Goal: Transaction & Acquisition: Purchase product/service

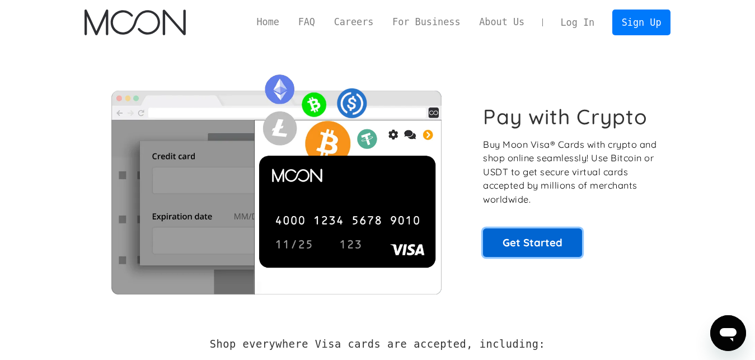
click at [513, 246] on link "Get Started" at bounding box center [532, 242] width 99 height 28
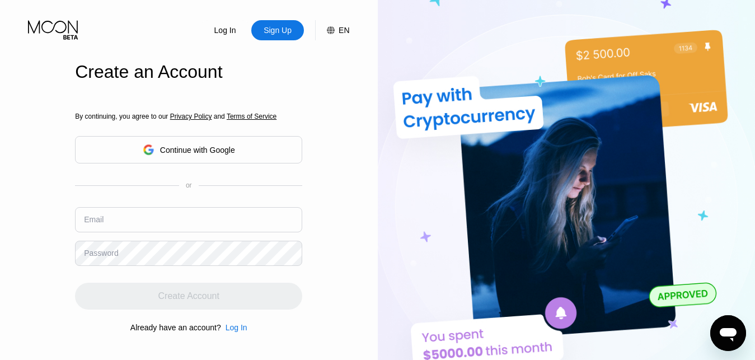
scroll to position [57, 0]
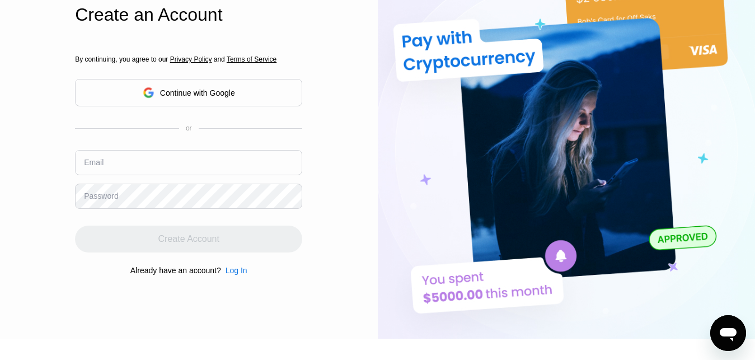
click at [142, 163] on input "text" at bounding box center [188, 162] width 227 height 25
type input "uchejoe01@yahoo.com"
click at [169, 240] on div "Create Account" at bounding box center [188, 238] width 227 height 27
click at [239, 166] on input "[EMAIL_ADDRESS][DOMAIN_NAME]" at bounding box center [188, 162] width 227 height 25
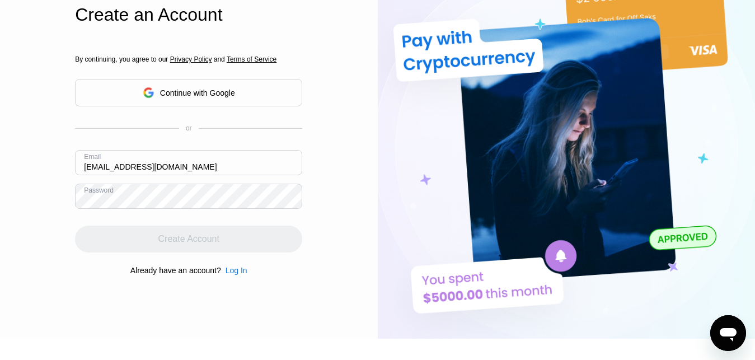
click at [173, 241] on div "Create Account" at bounding box center [188, 238] width 227 height 27
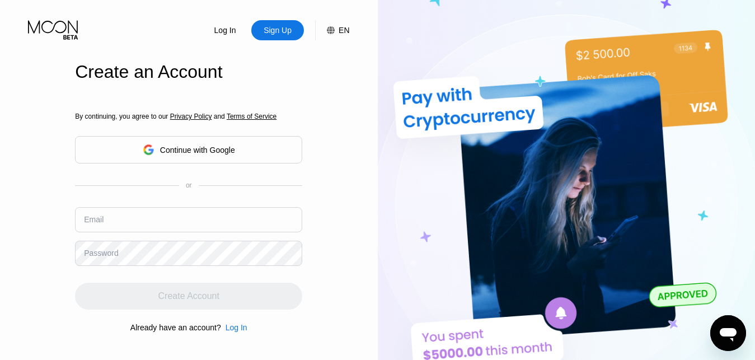
click at [152, 218] on input "text" at bounding box center [188, 219] width 227 height 25
type input "uchejoe01@yahoo.com"
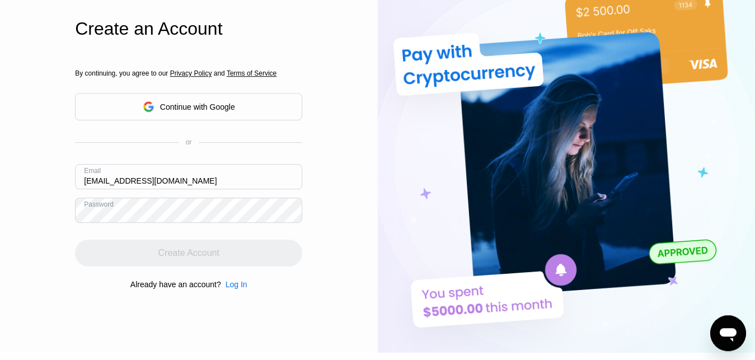
scroll to position [36, 0]
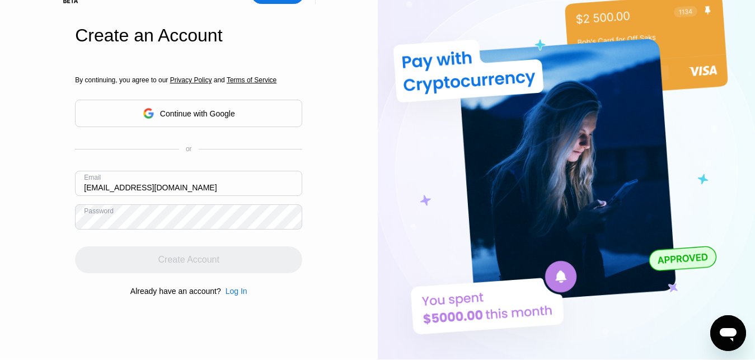
click at [175, 260] on div "Create Account" at bounding box center [188, 259] width 227 height 27
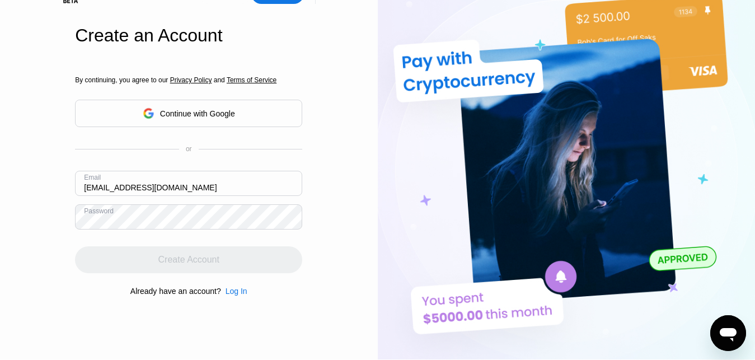
click at [175, 260] on div "Create Account" at bounding box center [188, 259] width 227 height 27
click at [174, 191] on input "[EMAIL_ADDRESS][DOMAIN_NAME]" at bounding box center [188, 183] width 227 height 25
click at [8, 220] on div "Log In Sign Up EN Language Select an item Save Create an Account By continuing,…" at bounding box center [189, 161] width 378 height 395
click at [166, 263] on div "Create Account" at bounding box center [188, 259] width 227 height 27
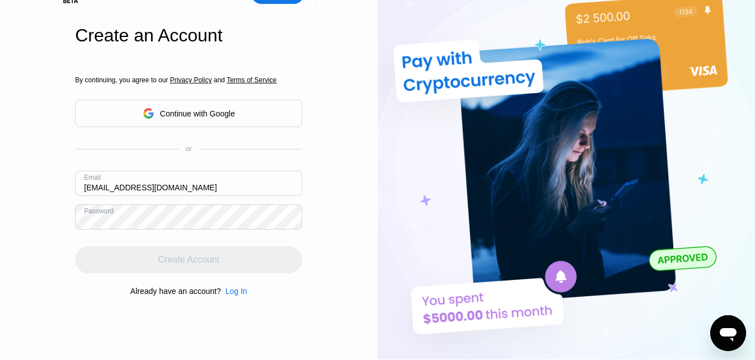
click at [166, 263] on div "Create Account" at bounding box center [188, 259] width 227 height 27
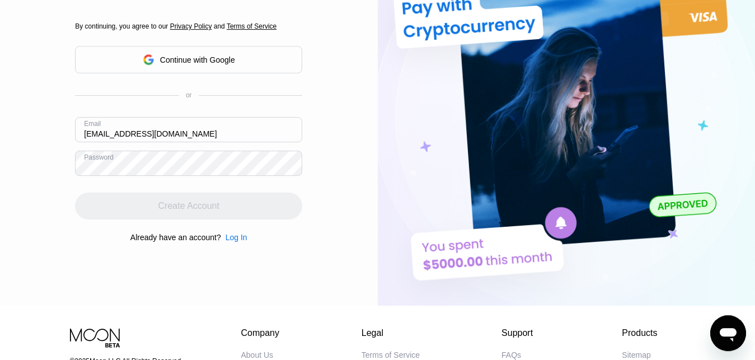
scroll to position [0, 0]
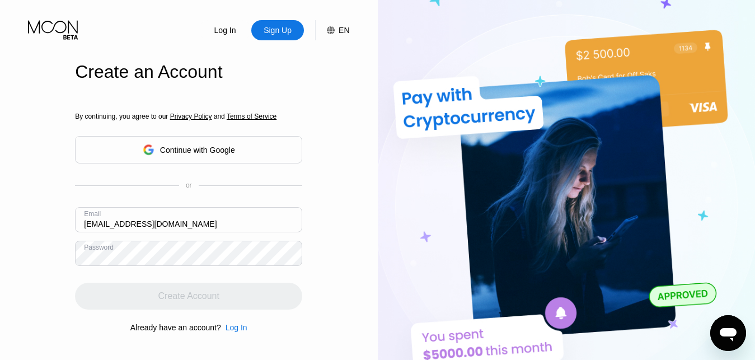
click at [206, 154] on div "Continue with Google" at bounding box center [197, 149] width 75 height 9
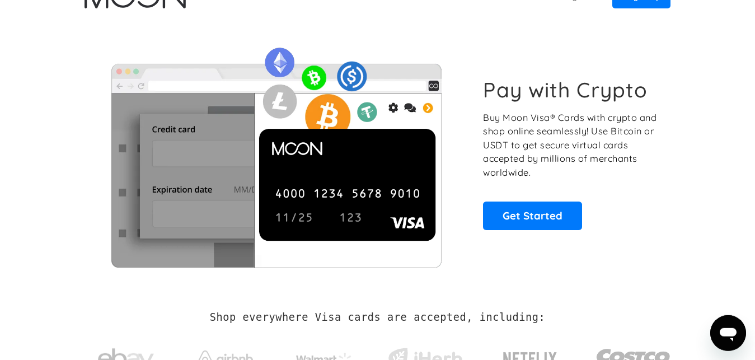
scroll to position [57, 0]
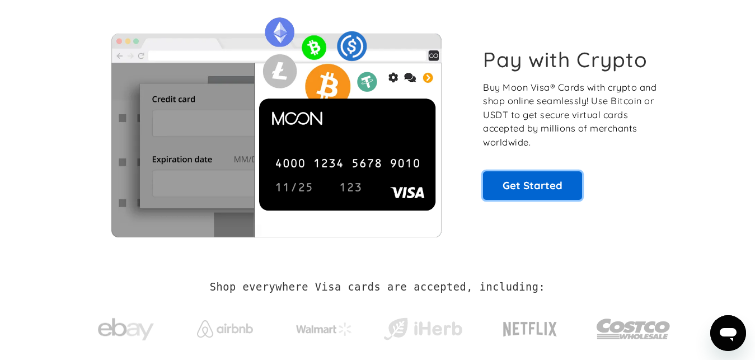
click at [529, 188] on link "Get Started" at bounding box center [532, 185] width 99 height 28
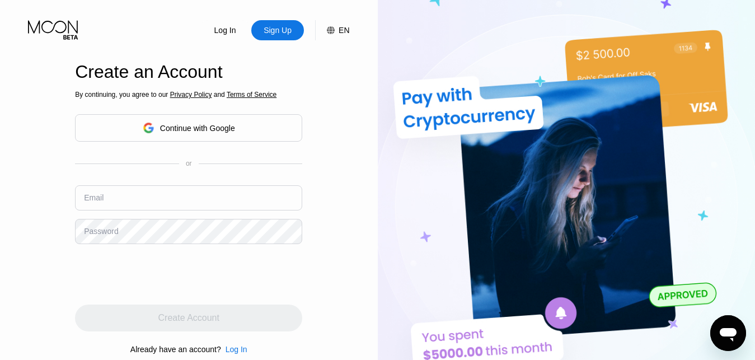
click at [125, 204] on input "text" at bounding box center [188, 197] width 227 height 25
type input "[EMAIL_ADDRESS][DOMAIN_NAME]"
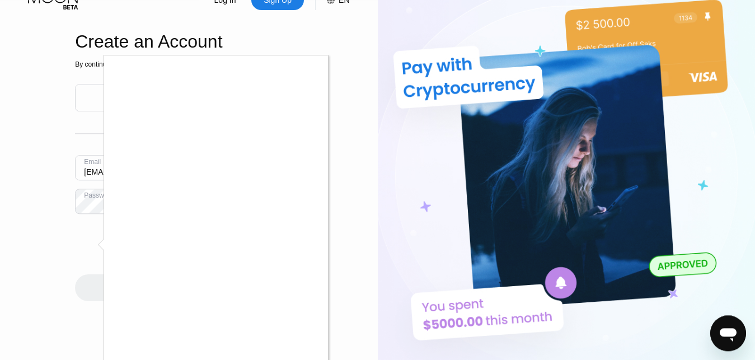
scroll to position [57, 0]
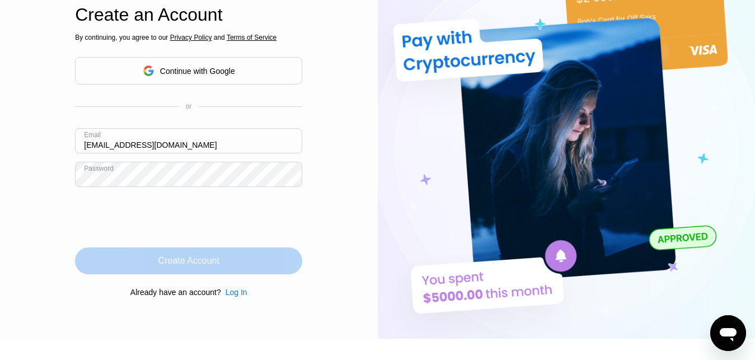
click at [199, 263] on div "Create Account" at bounding box center [188, 260] width 61 height 11
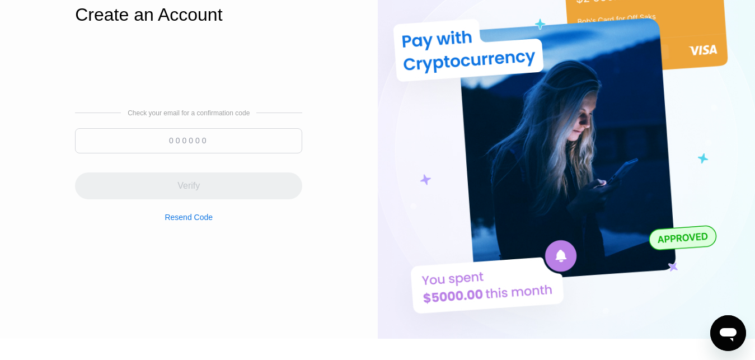
click at [189, 145] on input at bounding box center [188, 140] width 227 height 25
paste input "872092"
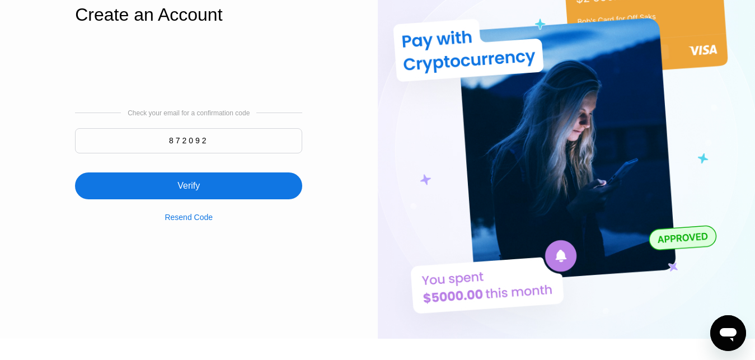
type input "872092"
click at [189, 191] on div "Verify" at bounding box center [188, 185] width 22 height 11
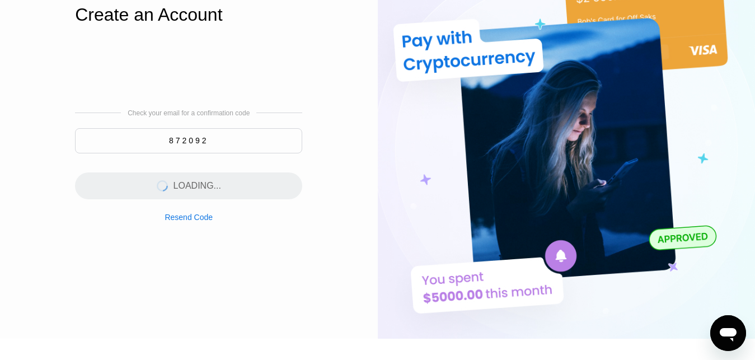
scroll to position [0, 0]
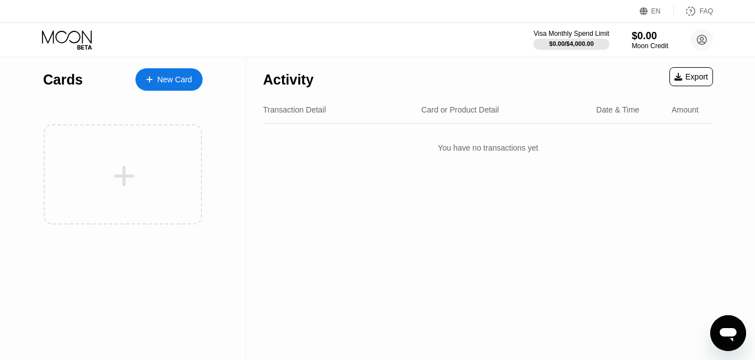
click at [167, 80] on div "New Card" at bounding box center [174, 80] width 35 height 10
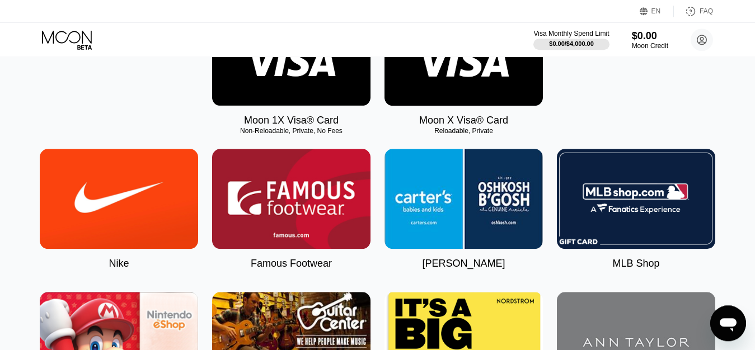
scroll to position [171, 0]
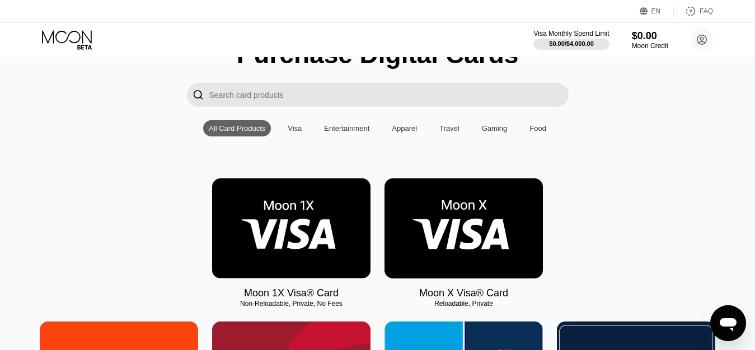
scroll to position [114, 0]
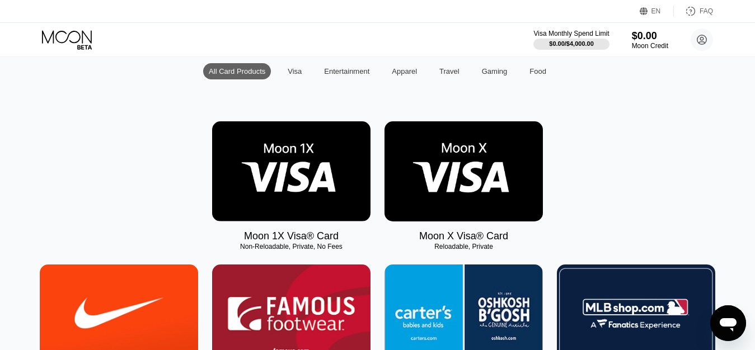
click at [294, 182] on img at bounding box center [291, 171] width 158 height 100
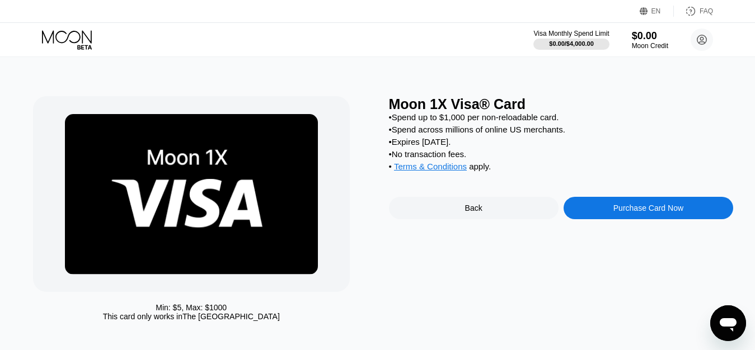
click at [642, 213] on div "Purchase Card Now" at bounding box center [648, 208] width 70 height 9
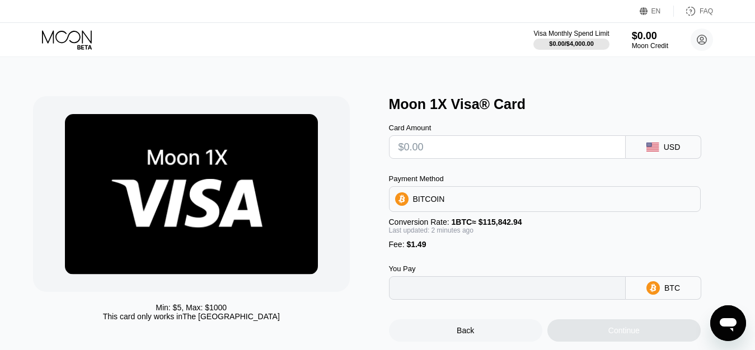
type input "0"
click at [506, 206] on div "BITCOIN" at bounding box center [544, 199] width 311 height 22
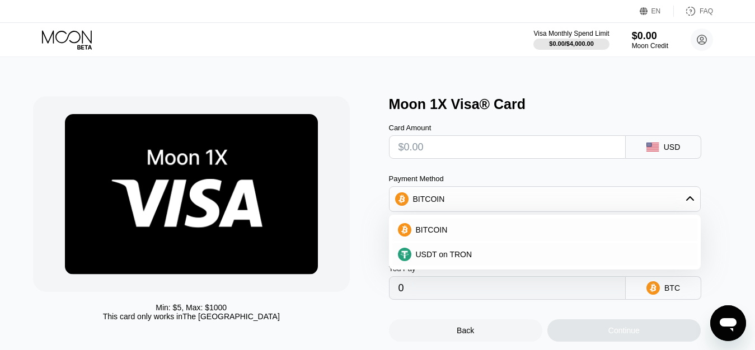
click at [506, 206] on div "BITCOIN" at bounding box center [544, 199] width 311 height 22
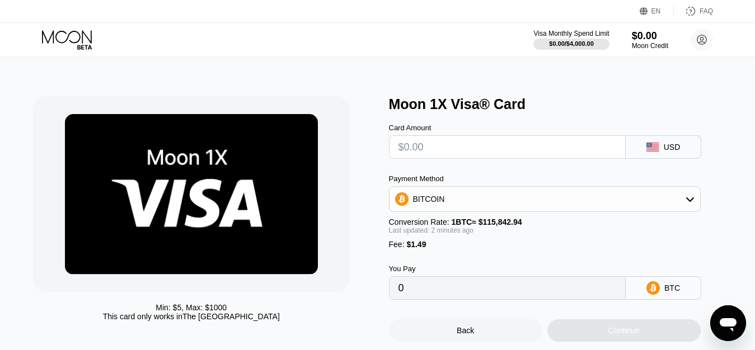
click at [444, 148] on input "text" at bounding box center [507, 147] width 218 height 22
type input "$5"
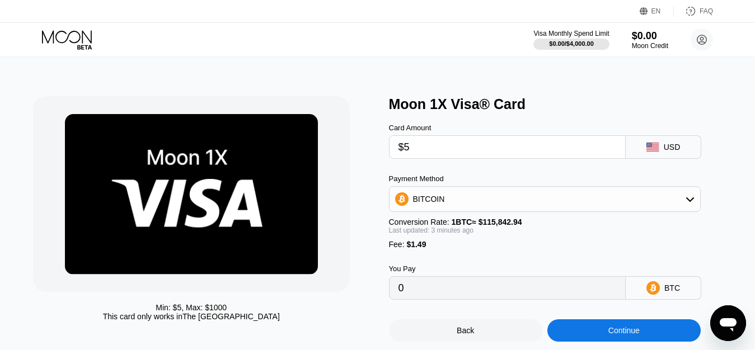
type input "0.00005603"
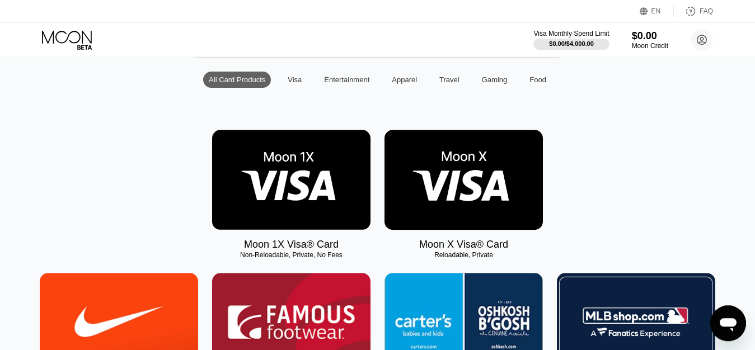
scroll to position [114, 0]
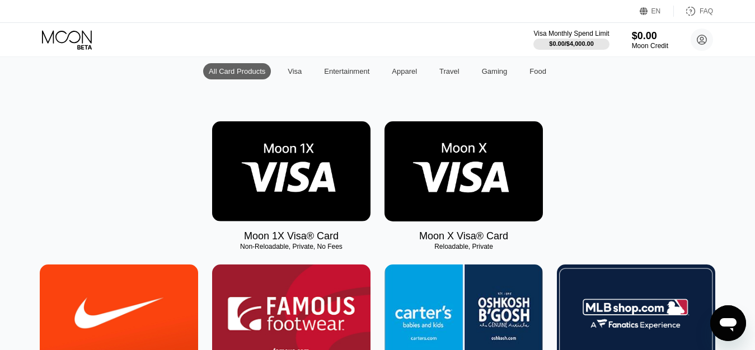
click at [447, 176] on img at bounding box center [463, 171] width 158 height 100
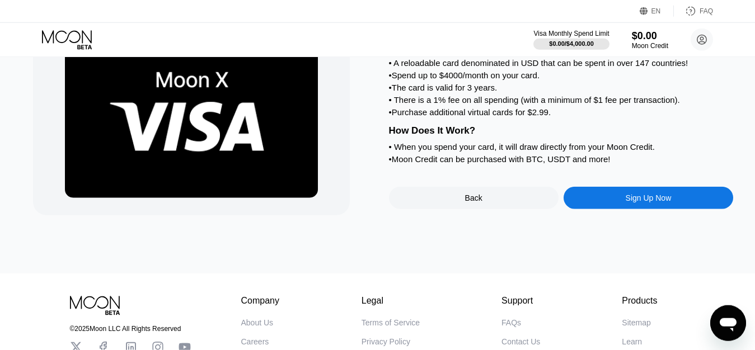
scroll to position [57, 0]
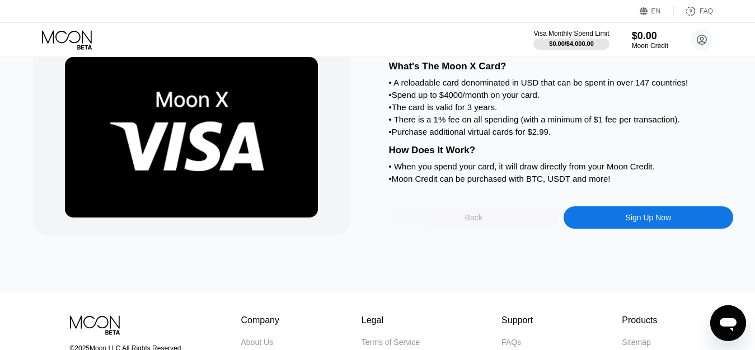
click at [469, 222] on div "Back" at bounding box center [473, 217] width 17 height 9
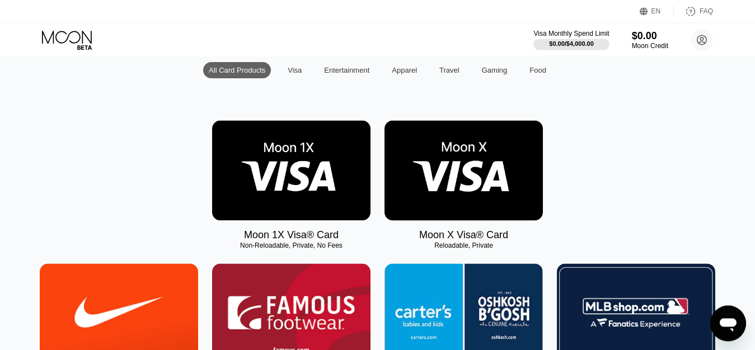
scroll to position [171, 0]
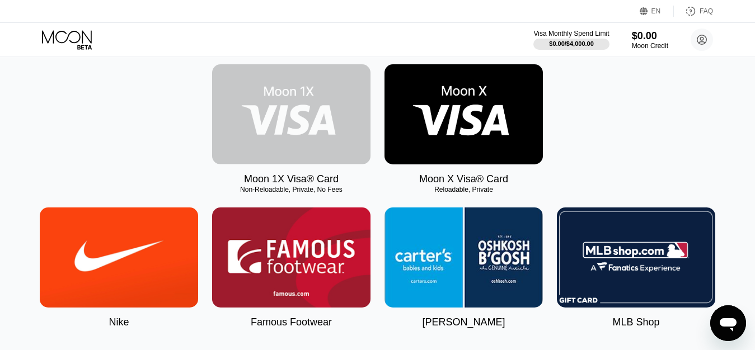
click at [282, 127] on img at bounding box center [291, 114] width 158 height 100
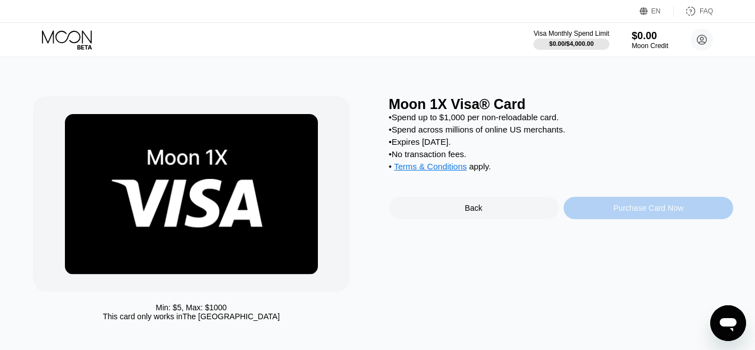
click at [651, 213] on div "Purchase Card Now" at bounding box center [648, 208] width 70 height 9
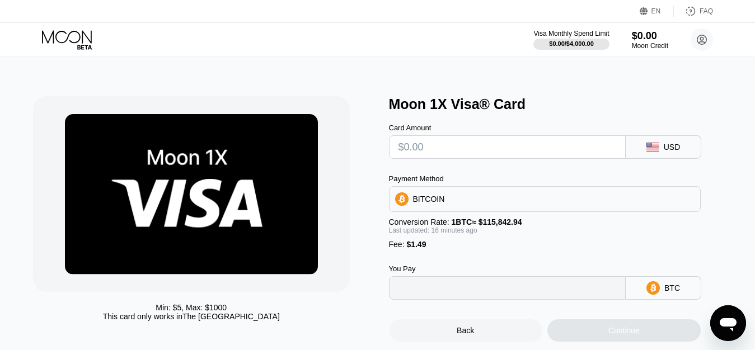
type input "0"
click at [407, 152] on input "text" at bounding box center [507, 147] width 218 height 22
type input "$5"
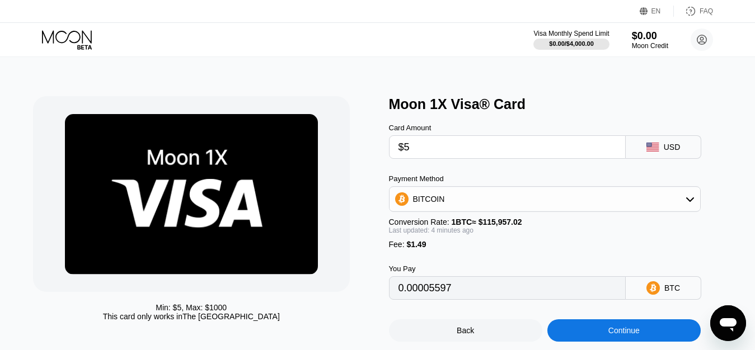
type input "0.00005601"
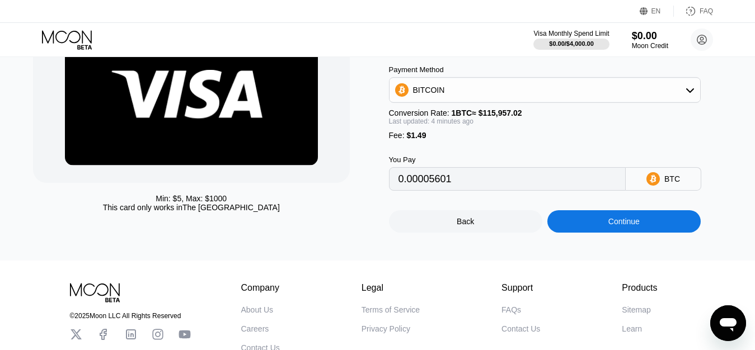
scroll to position [114, 0]
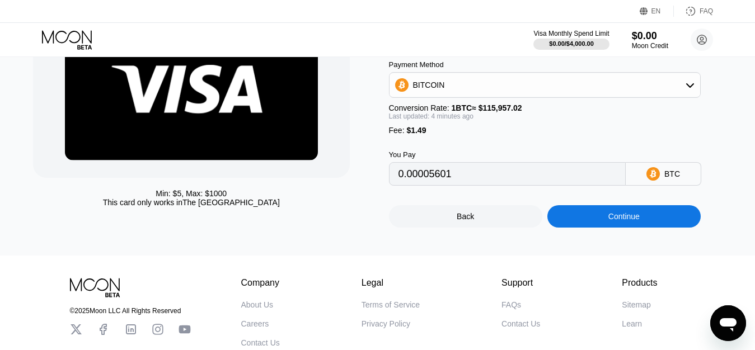
type input "$5"
click at [633, 221] on div "Continue" at bounding box center [623, 216] width 31 height 9
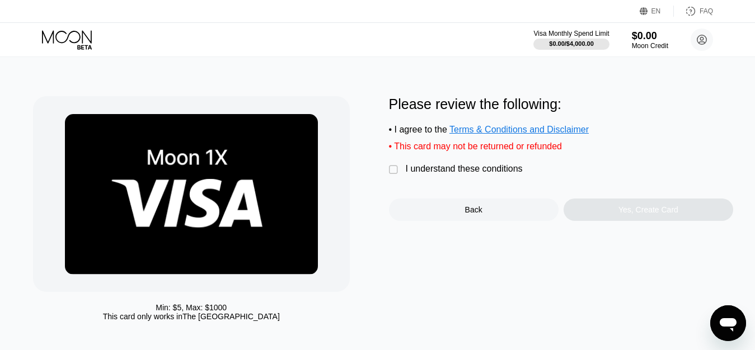
click at [394, 176] on div "" at bounding box center [394, 169] width 11 height 11
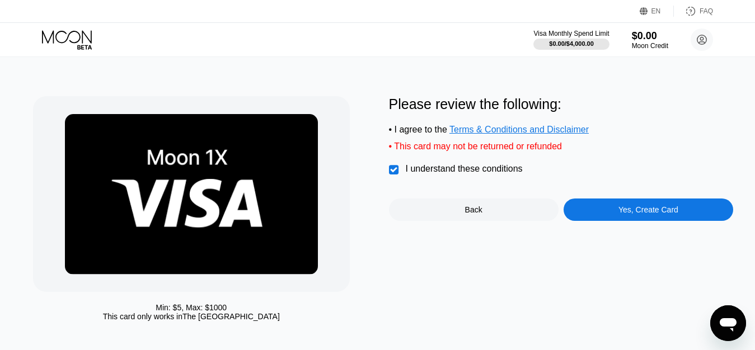
click at [670, 214] on div "Yes, Create Card" at bounding box center [648, 209] width 60 height 9
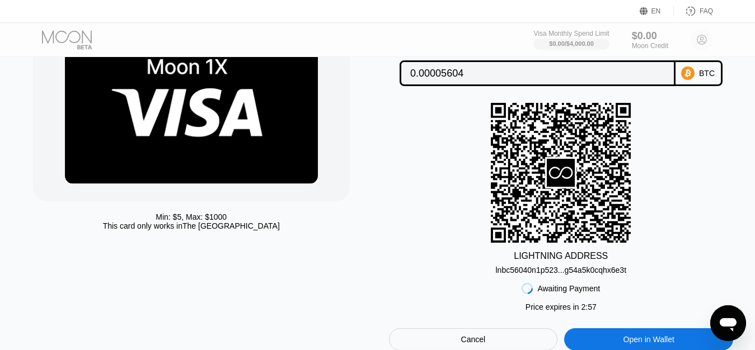
scroll to position [114, 0]
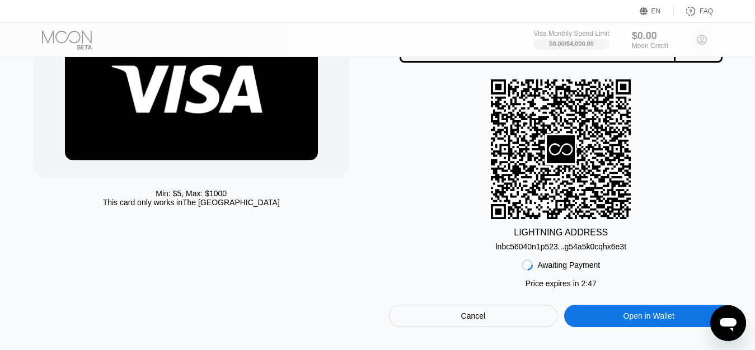
click at [600, 249] on div "lnbc56040n1p523...g54a5k0cqhx6e3t" at bounding box center [561, 246] width 131 height 9
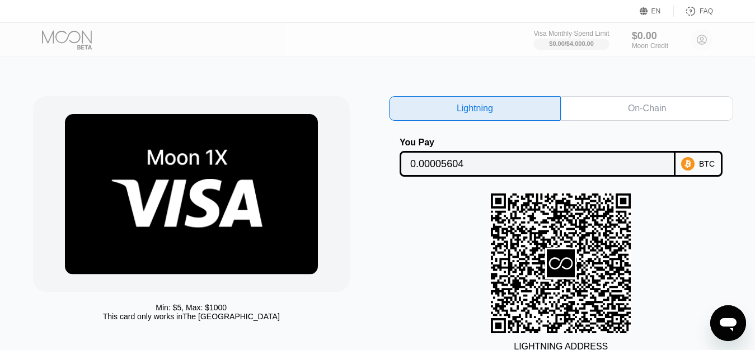
click at [637, 110] on div "On-Chain" at bounding box center [647, 108] width 38 height 11
click at [637, 110] on div "Lightning On-Chain You Pay 0.00005604 BTC LIGHTNING ADDRESS lnbc56040n1p523...g…" at bounding box center [561, 268] width 345 height 345
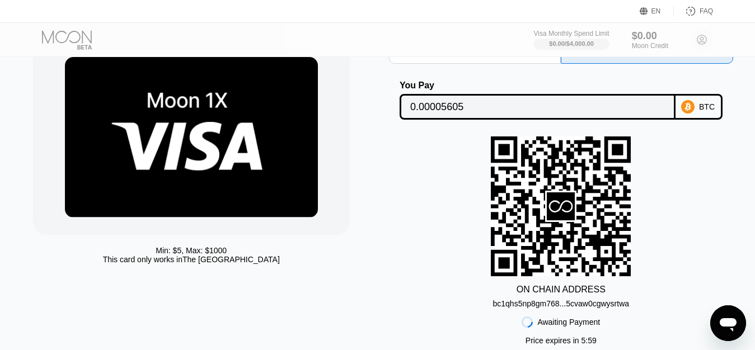
scroll to position [114, 0]
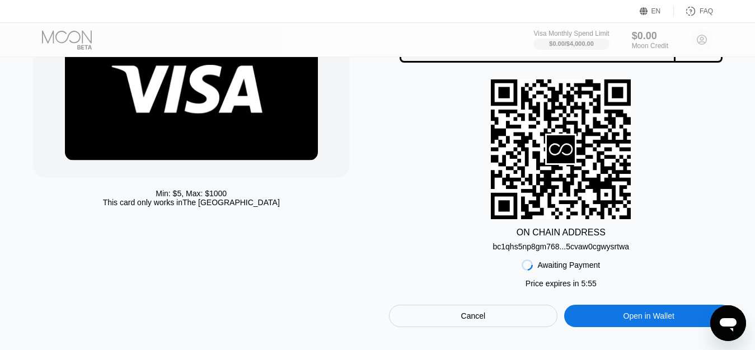
click at [602, 248] on div "bc1qhs5np8gm768...5cvaw0cgwysrtwa" at bounding box center [560, 246] width 136 height 9
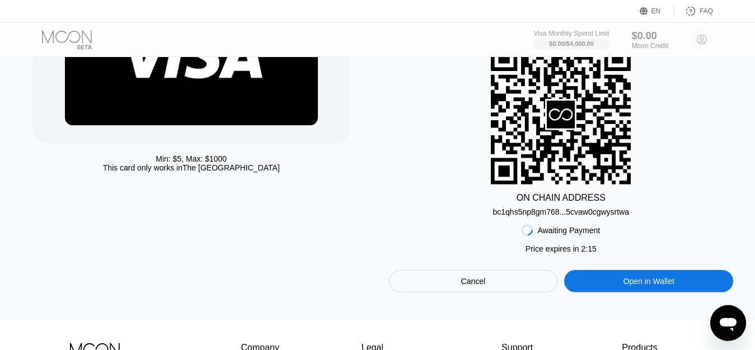
scroll to position [171, 0]
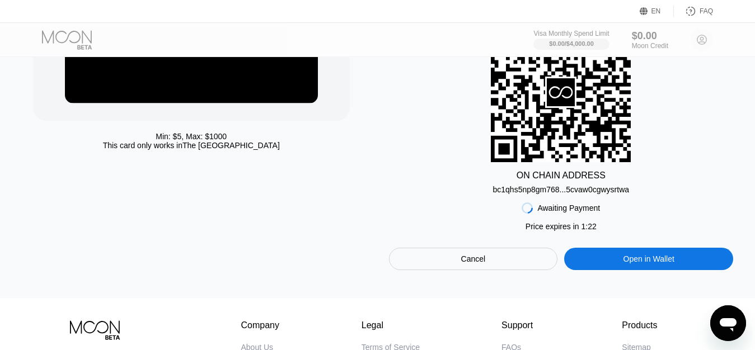
scroll to position [171, 0]
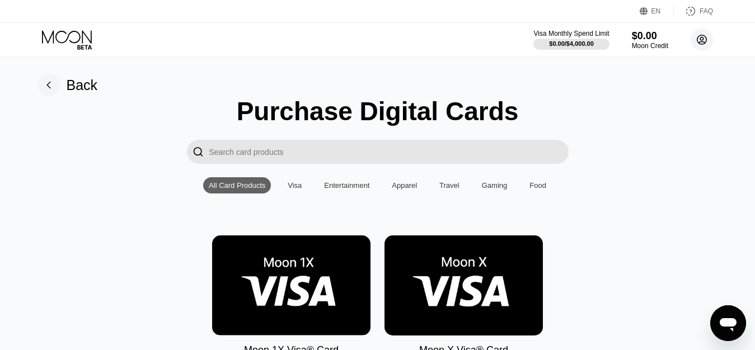
click at [700, 41] on circle at bounding box center [701, 40] width 22 height 22
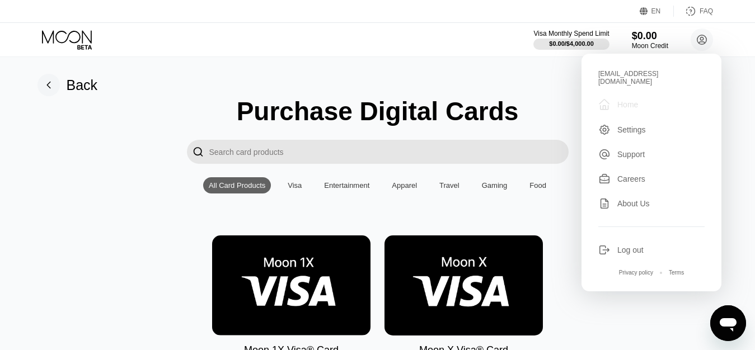
click at [638, 100] on div "Home" at bounding box center [627, 104] width 21 height 9
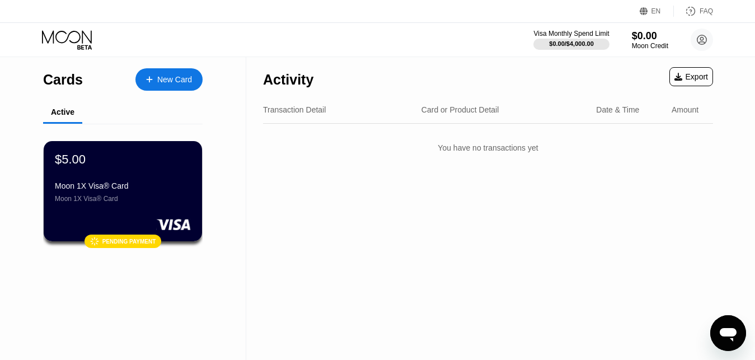
click at [300, 108] on div "Transaction Detail" at bounding box center [294, 109] width 63 height 9
click at [300, 111] on div "Transaction Detail" at bounding box center [294, 109] width 63 height 9
click at [130, 197] on div "Moon 1X Visa® Card Moon 1X Visa® Card" at bounding box center [122, 191] width 137 height 21
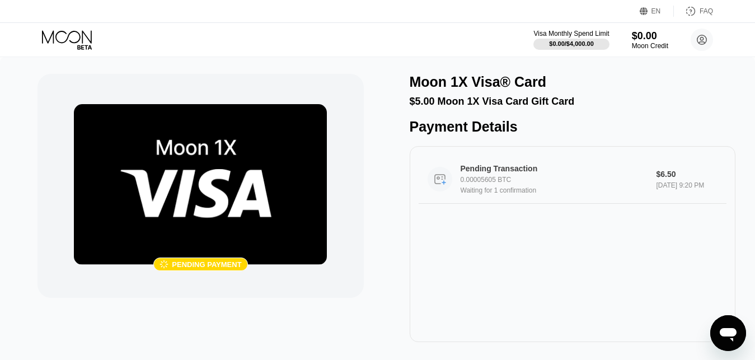
click at [489, 183] on div "0.00005605 BTC" at bounding box center [559, 180] width 198 height 8
click at [492, 181] on div "Pending Transaction 0.00005605 BTC Waiting for 1 confirmation" at bounding box center [559, 179] width 198 height 30
